Goal: Task Accomplishment & Management: Manage account settings

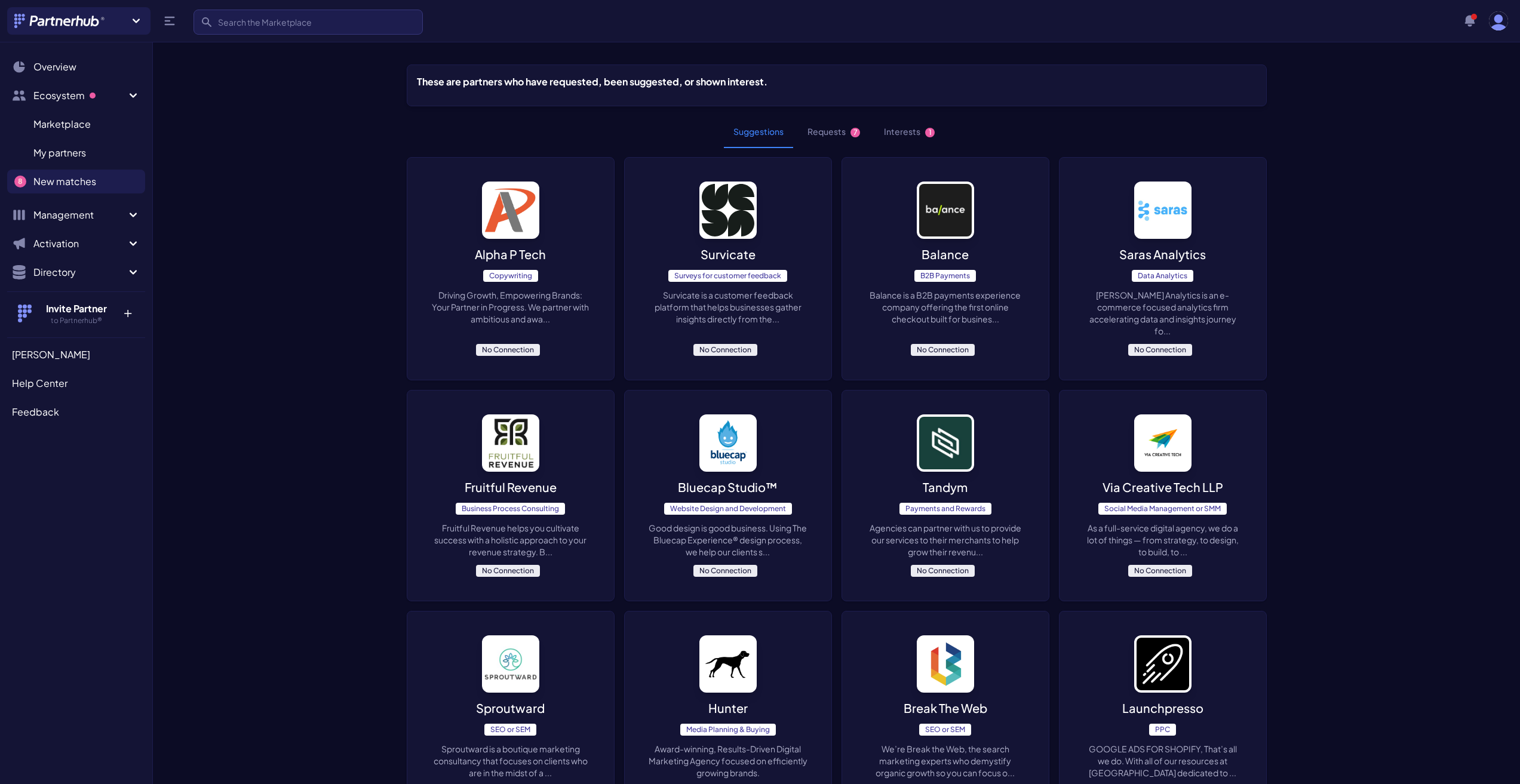
click at [827, 128] on button "Requests 7" at bounding box center [833, 131] width 71 height 32
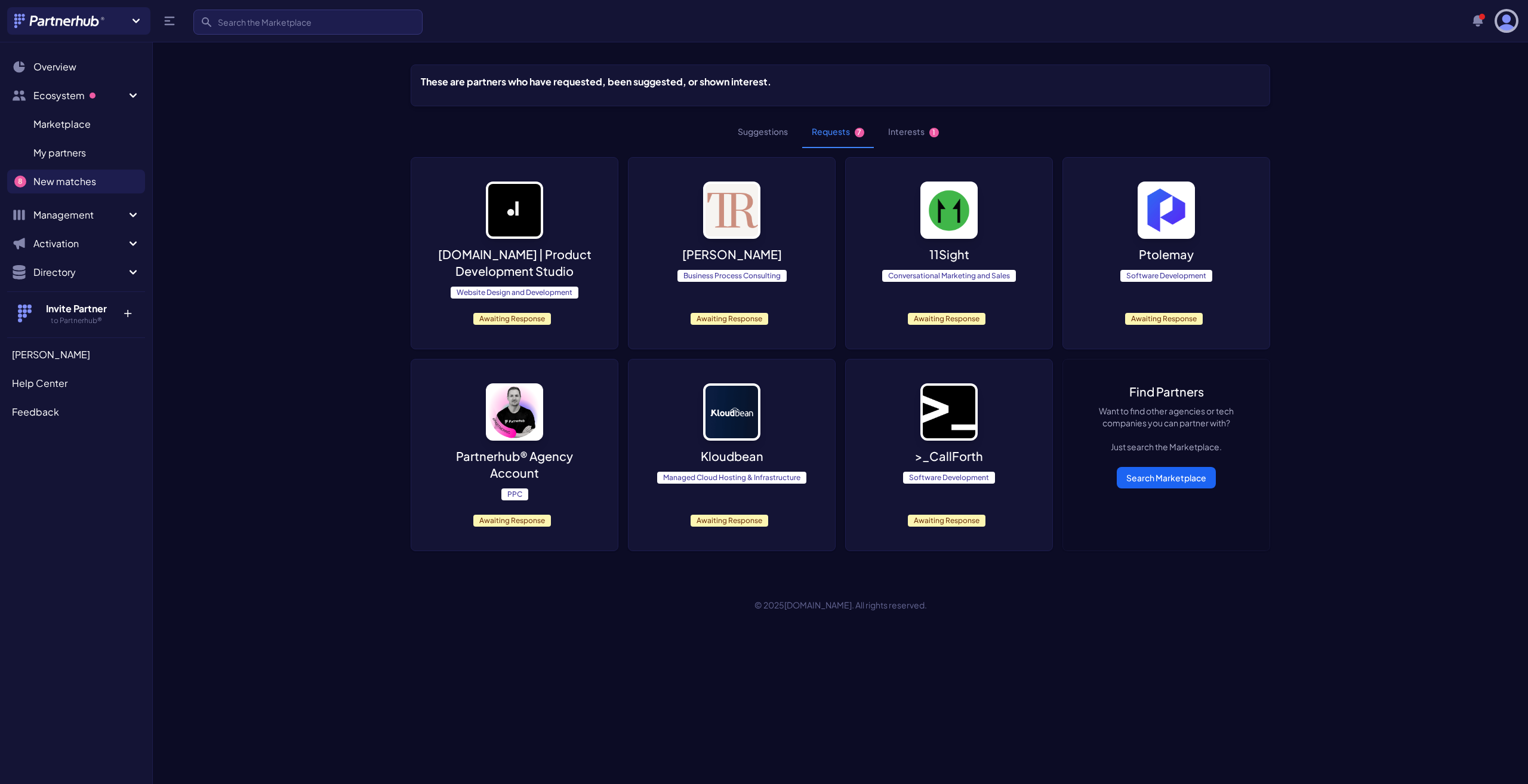
click at [1500, 23] on img "button" at bounding box center [1506, 21] width 19 height 19
click at [1482, 91] on link "My Organization" at bounding box center [1535, 88] width 230 height 22
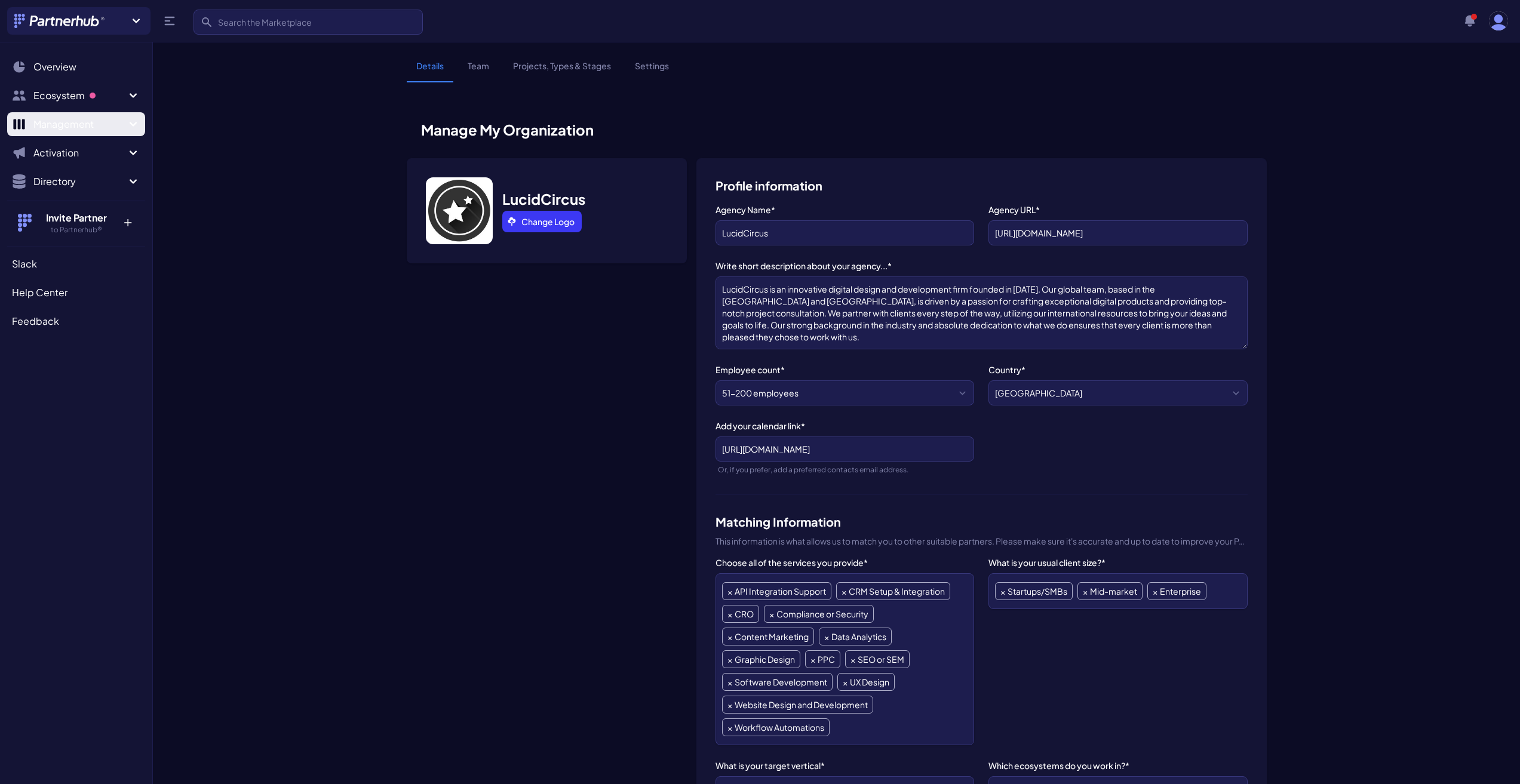
click at [129, 126] on icon "Sidebar" at bounding box center [132, 124] width 14 height 14
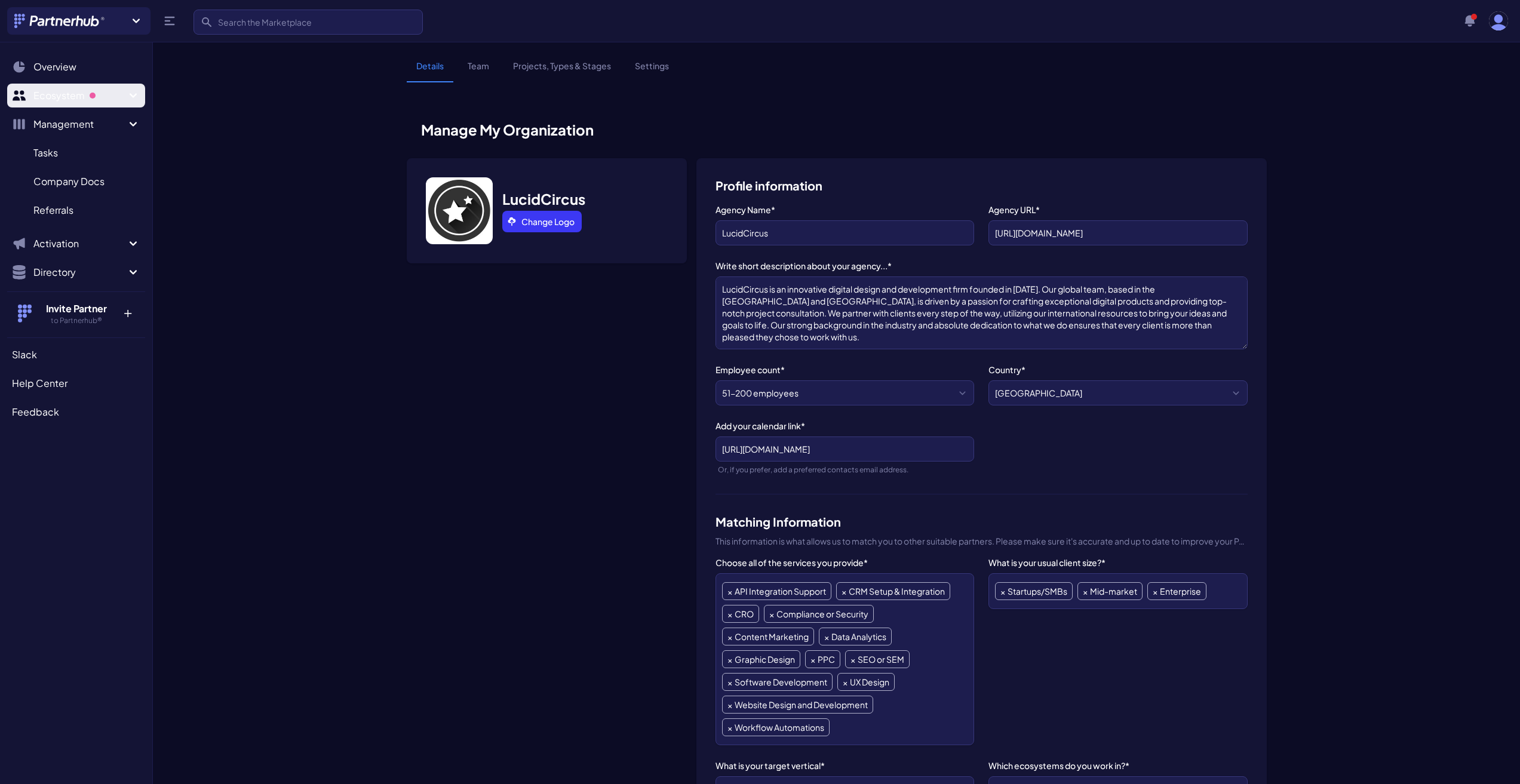
click at [134, 96] on icon "Sidebar" at bounding box center [133, 95] width 8 height 4
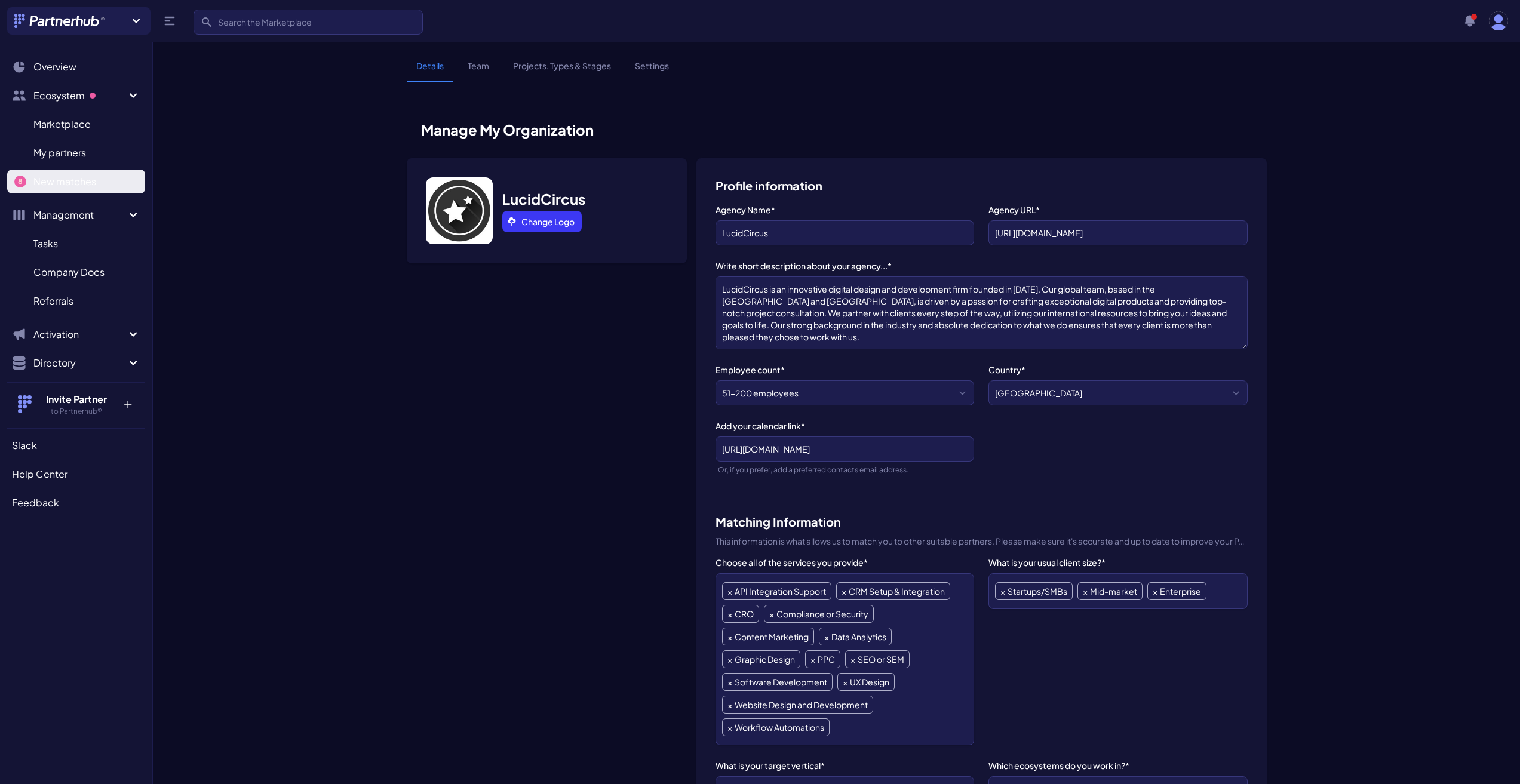
click at [93, 188] on span "New matches" at bounding box center [65, 181] width 63 height 14
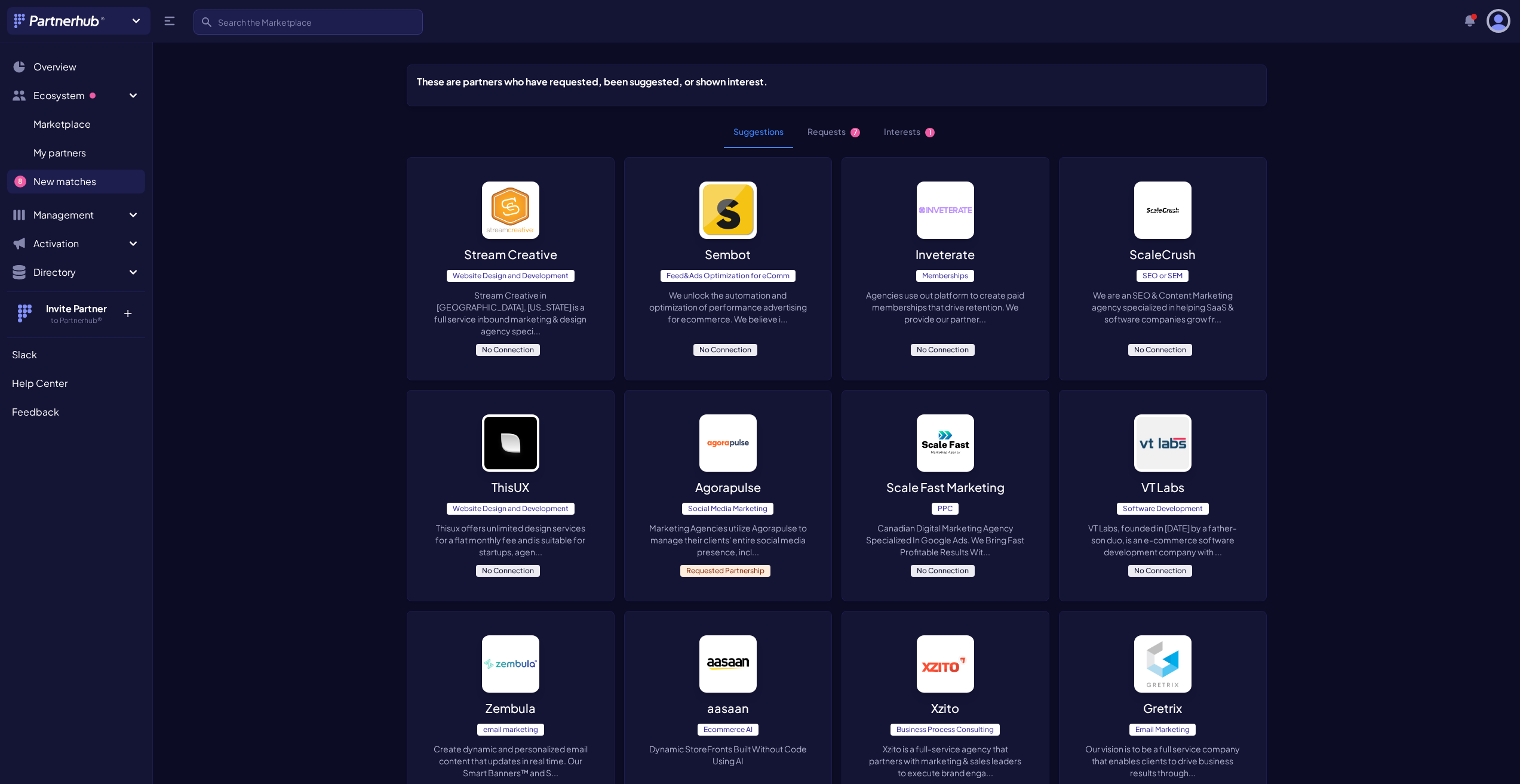
click at [1491, 25] on img "button" at bounding box center [1497, 21] width 19 height 19
click at [1467, 122] on link "Edit Profile" at bounding box center [1526, 131] width 230 height 22
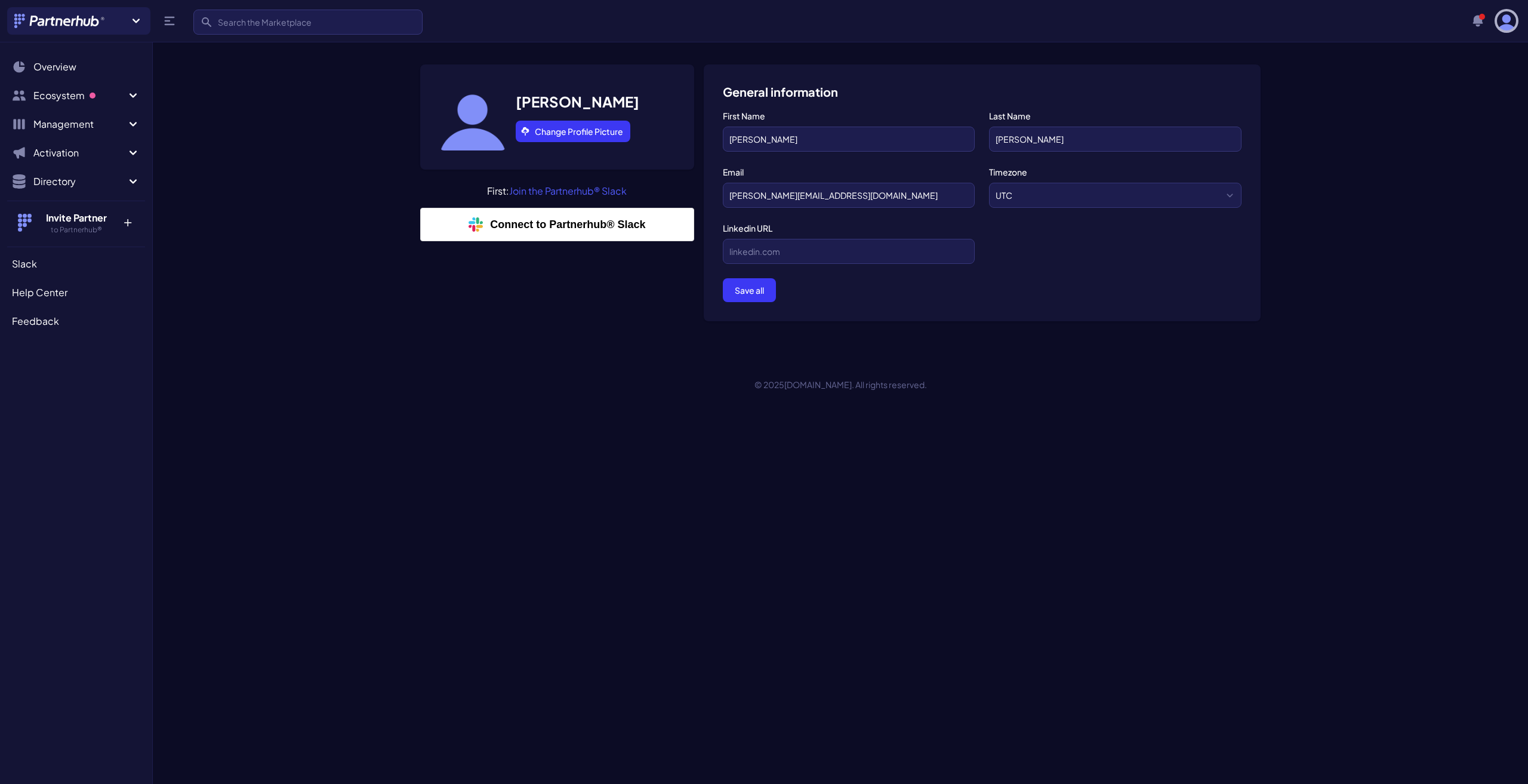
click at [1507, 23] on img "button" at bounding box center [1506, 21] width 19 height 19
click at [1461, 84] on link "My Organization" at bounding box center [1535, 88] width 230 height 22
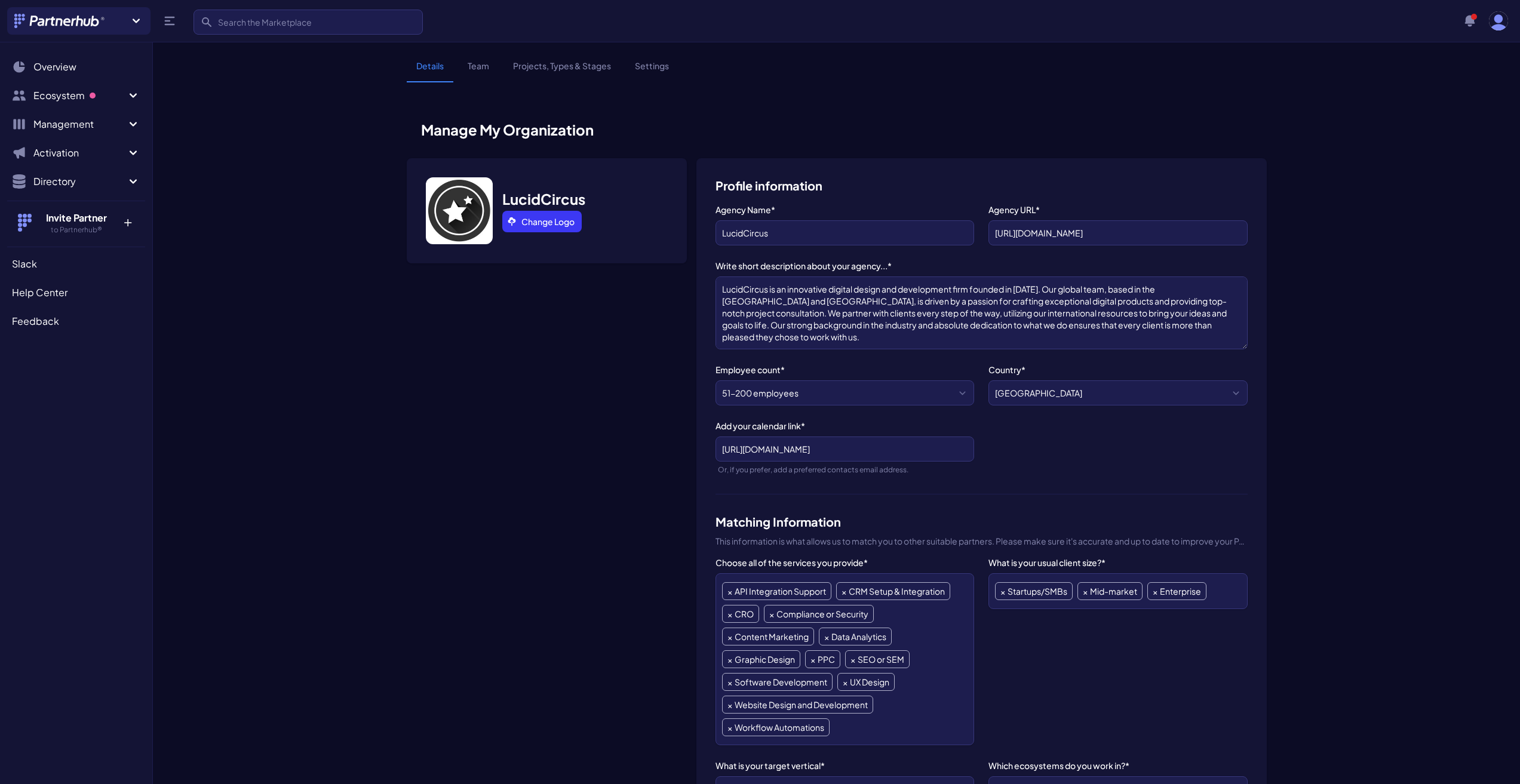
click at [633, 68] on link "Settings" at bounding box center [651, 71] width 53 height 23
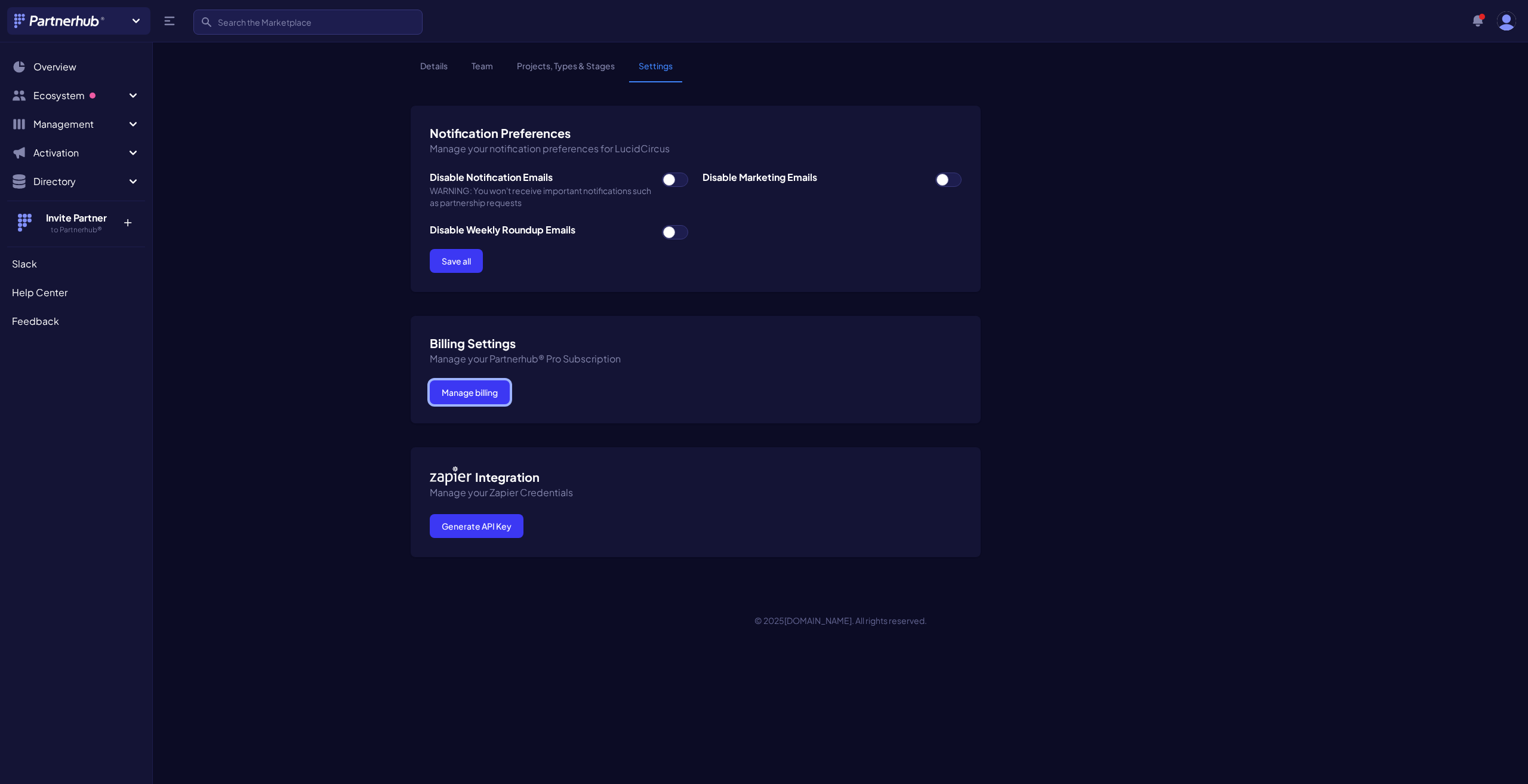
click at [467, 386] on button "Manage billing" at bounding box center [469, 391] width 80 height 23
